Goal: Answer question/provide support

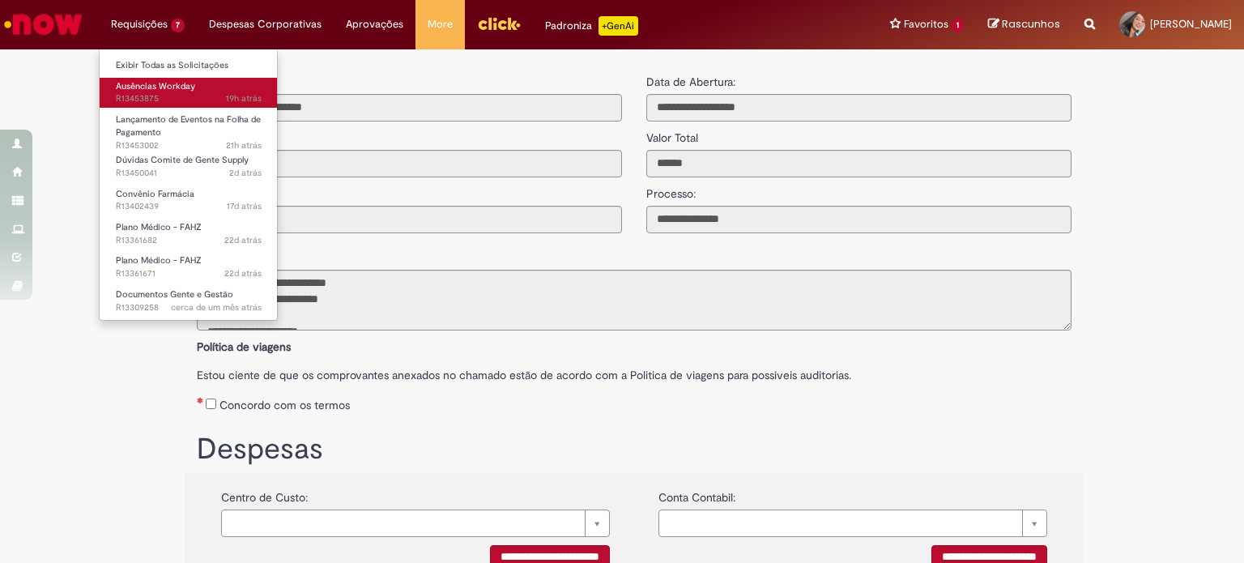
click at [185, 93] on span "19h atrás 19 horas atrás R13453875" at bounding box center [189, 98] width 146 height 13
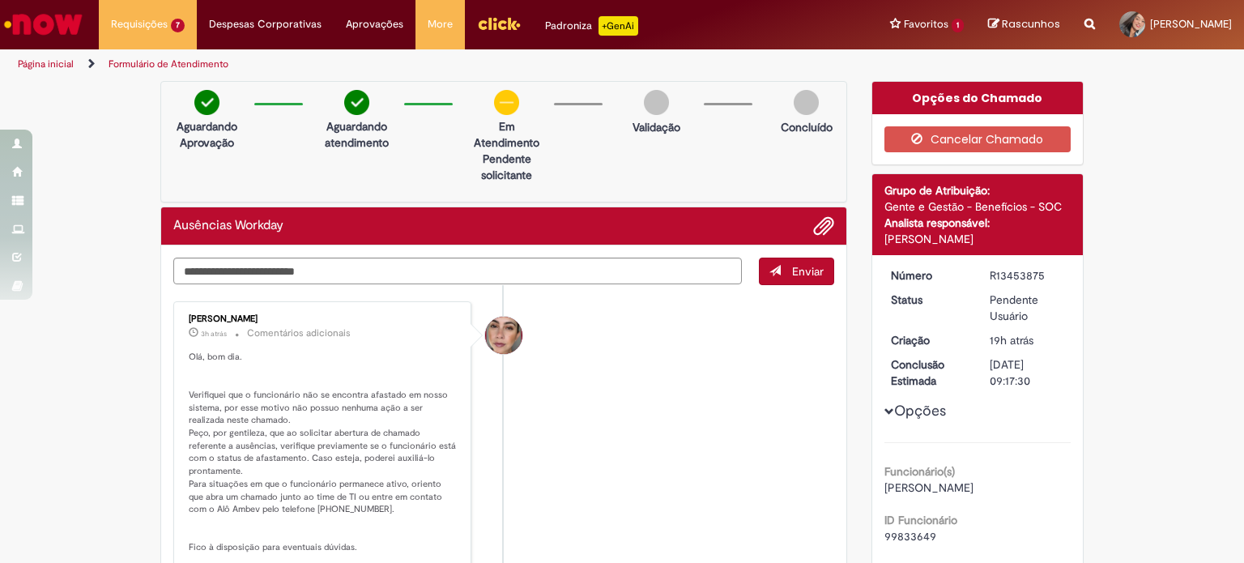
click at [391, 518] on p "Olá, bom dia. Verifiquei que o funcionário não se encontra afastado em nosso si…" at bounding box center [324, 471] width 270 height 241
click at [385, 278] on textarea "Digite sua mensagem aqui..." at bounding box center [457, 271] width 568 height 28
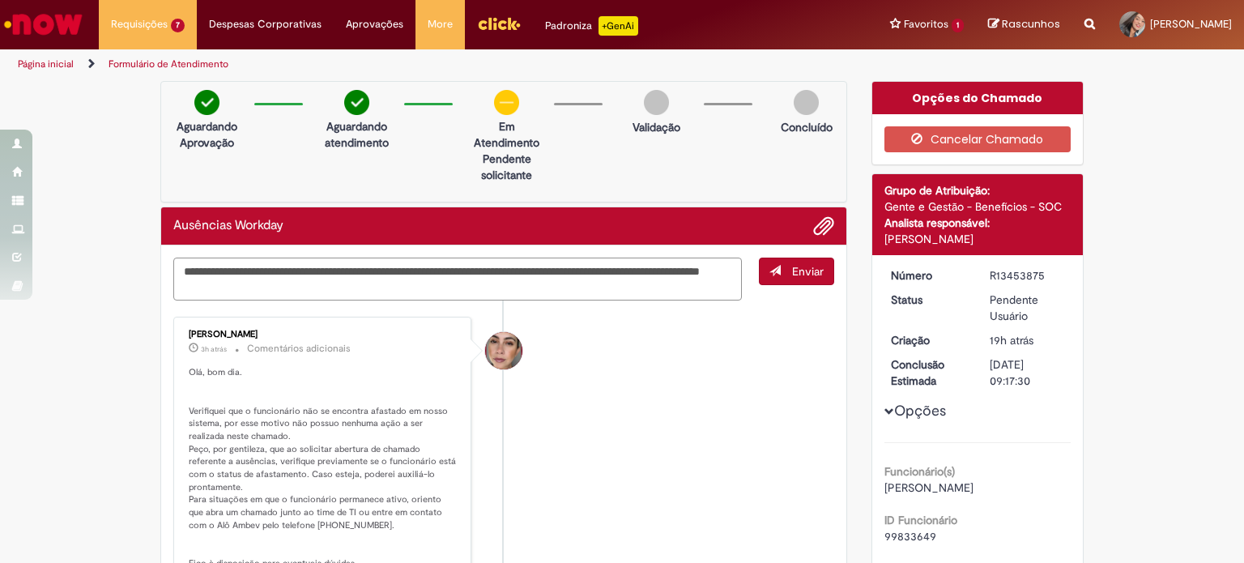
type textarea "**********"
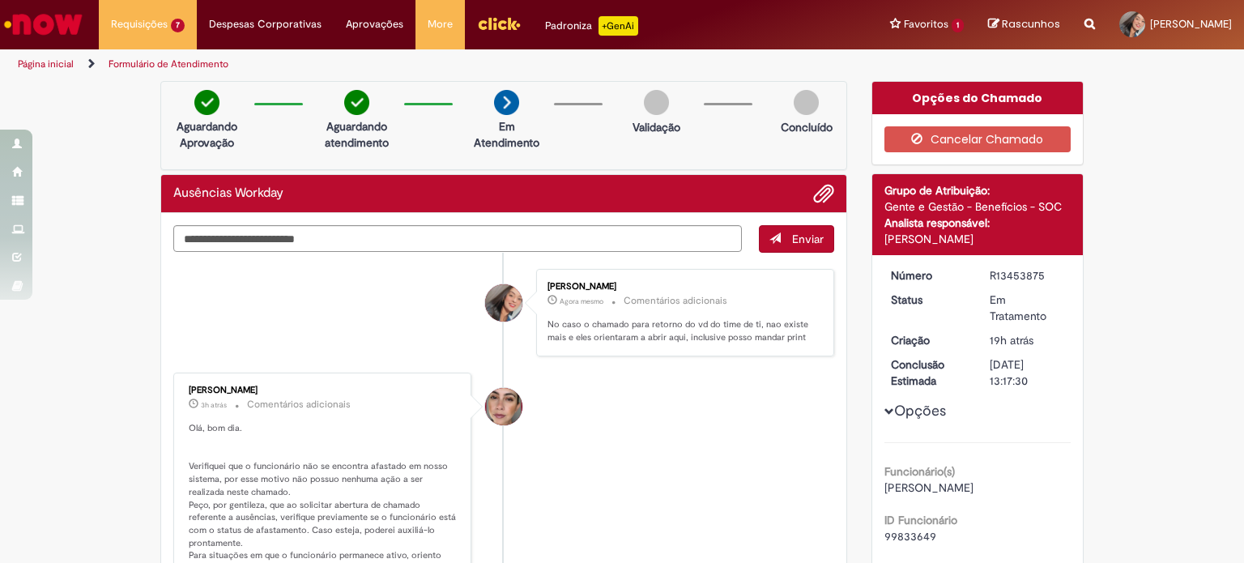
click at [68, 27] on img "Ir para a Homepage" at bounding box center [43, 24] width 83 height 32
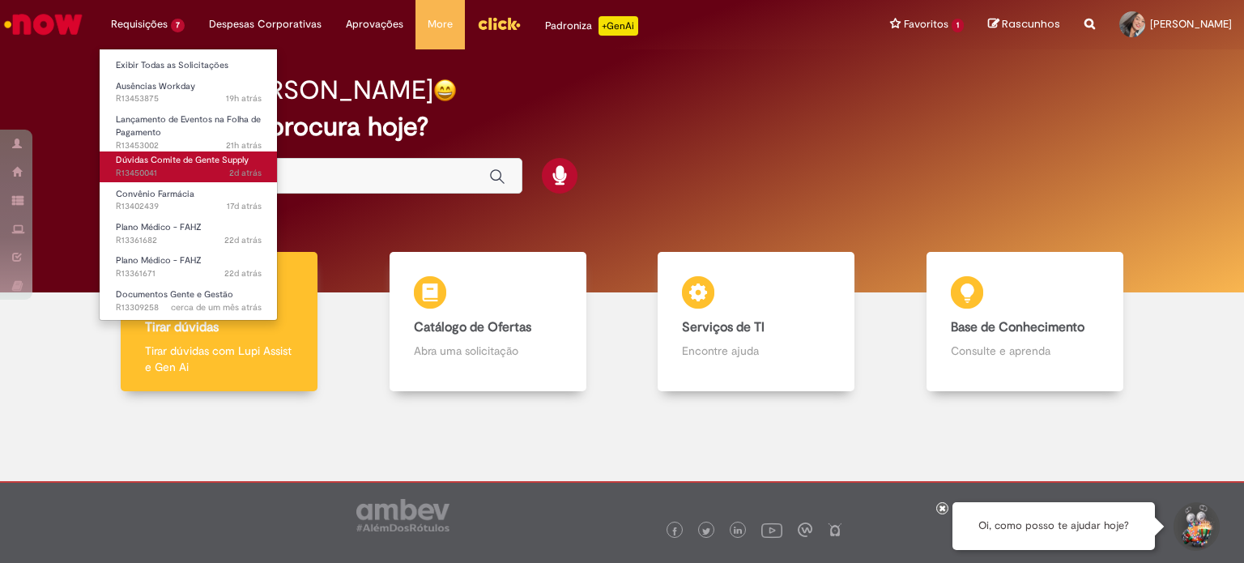
click at [198, 175] on span "2d atrás 2 dias atrás R13450041" at bounding box center [189, 173] width 146 height 13
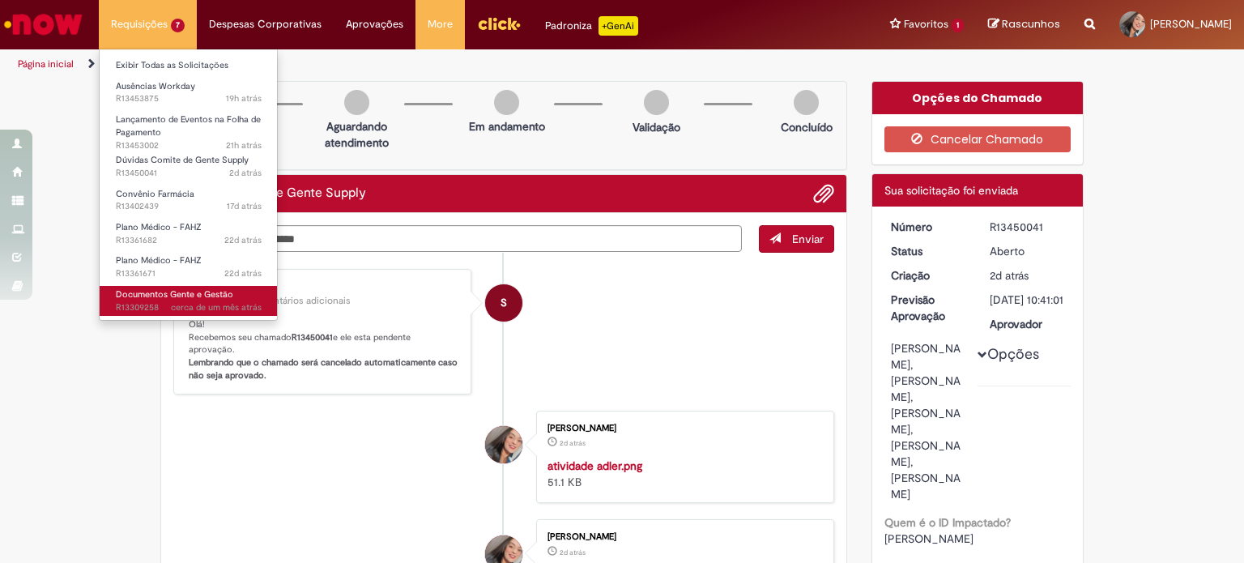
click at [201, 298] on span "Documentos Gente e Gestão" at bounding box center [174, 294] width 117 height 12
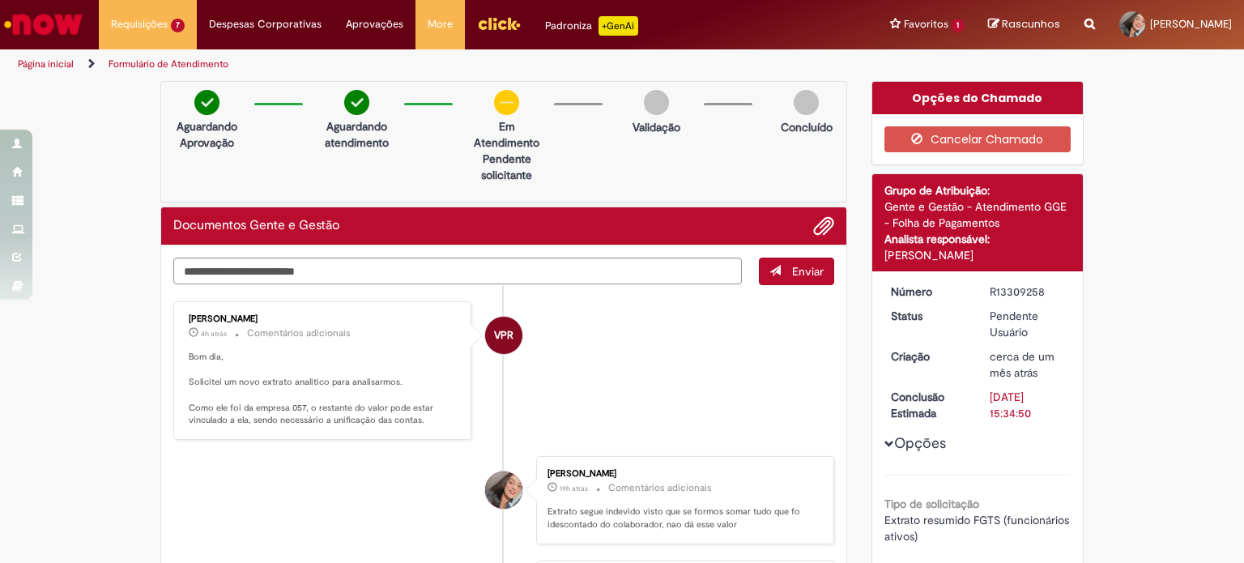
scroll to position [81, 0]
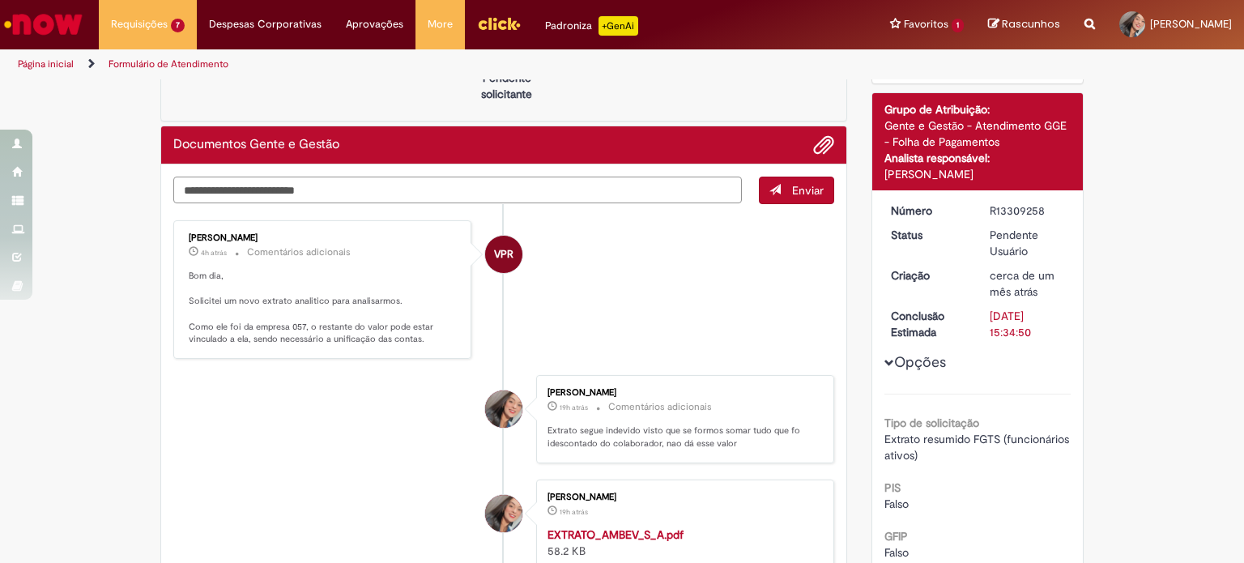
click at [424, 187] on textarea "Digite sua mensagem aqui..." at bounding box center [457, 191] width 568 height 28
type textarea "**********"
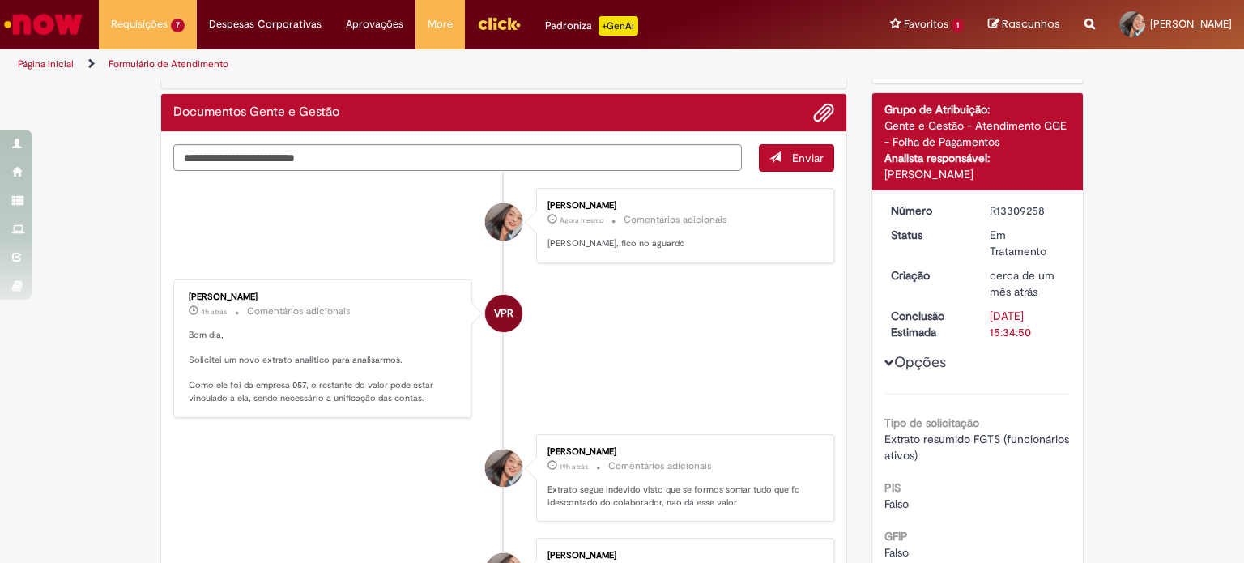
click at [53, 15] on img "Ir para a Homepage" at bounding box center [43, 24] width 83 height 32
